Goal: Task Accomplishment & Management: Use online tool/utility

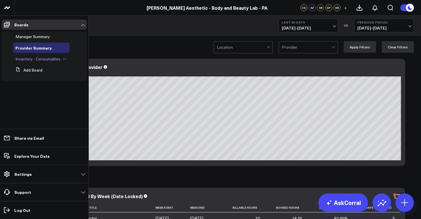
click at [31, 59] on span "Inventory - Consumables" at bounding box center [37, 58] width 45 height 5
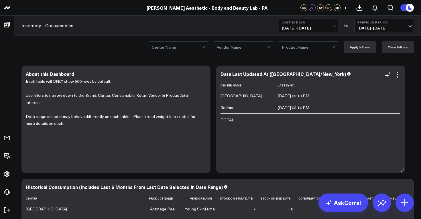
click at [303, 99] on td "[DATE] 03:13 PM" at bounding box center [339, 95] width 122 height 11
click at [30, 26] on link "Inventory - Consumables" at bounding box center [47, 25] width 52 height 6
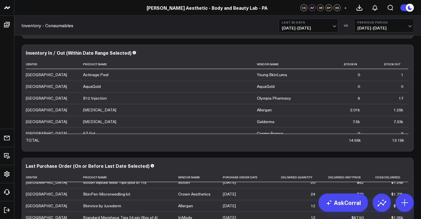
click at [347, 28] on div "Last 30 Days [DATE] - [DATE] VS Previous Period [DATE] - [DATE]" at bounding box center [346, 26] width 135 height 14
click at [334, 29] on span "[DATE] - [DATE]" at bounding box center [308, 28] width 53 height 5
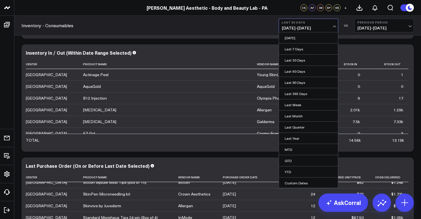
click at [234, 41] on div "Modify via AI Copy link to widget Ask support Remove Create linked copy Manager…" at bounding box center [218, 98] width 398 height 566
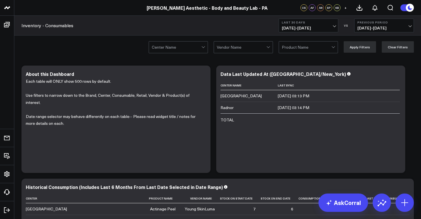
click at [337, 29] on button "Last 30 Days [DATE] - [DATE]" at bounding box center [309, 26] width 60 height 14
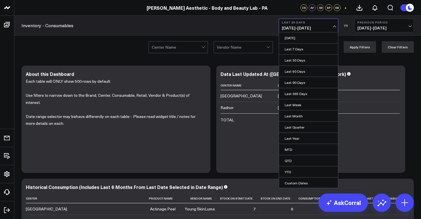
click at [337, 29] on button "Last 30 Days [DATE] - [DATE]" at bounding box center [309, 26] width 60 height 14
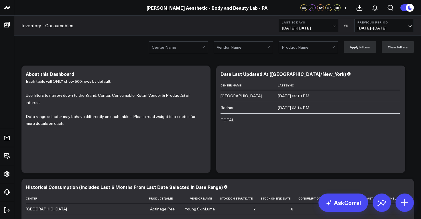
click at [411, 28] on span "[DATE] - [DATE]" at bounding box center [384, 28] width 53 height 5
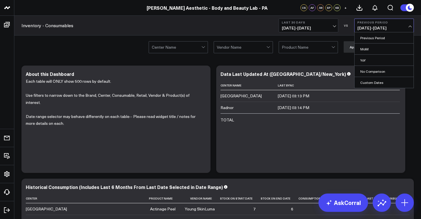
click at [243, 38] on div "Center Name Vendor Name Product Name Apply Filters Clear Filters" at bounding box center [217, 47] width 407 height 23
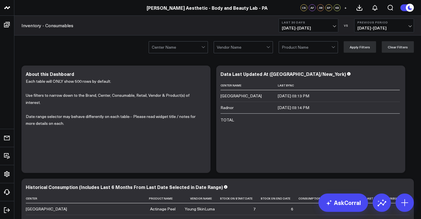
click at [336, 28] on button "Last 30 Days [DATE] - [DATE]" at bounding box center [309, 26] width 60 height 14
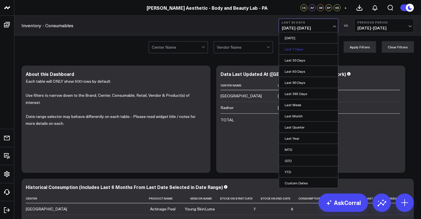
click at [309, 51] on link "Last 7 Days" at bounding box center [308, 49] width 59 height 11
